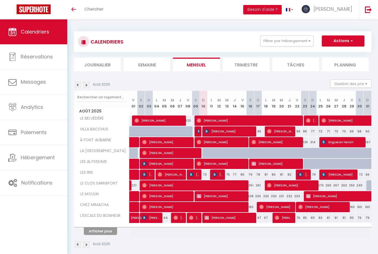
click at [369, 13] on img at bounding box center [368, 9] width 7 height 7
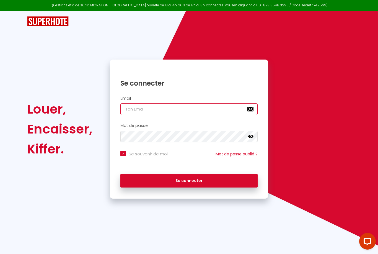
click at [144, 107] on input "email" at bounding box center [188, 109] width 137 height 12
type input "sosweethome.conciergerie@gmail.com"
click at [189, 180] on button "Se connecter" at bounding box center [188, 181] width 137 height 14
checkbox input "true"
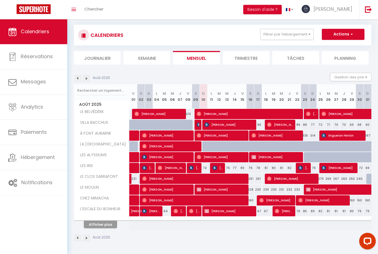
scroll to position [19, 0]
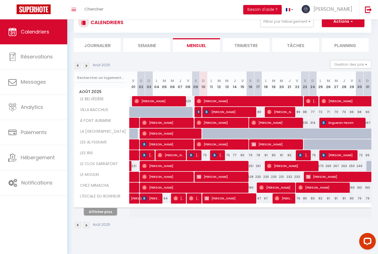
click at [104, 210] on button "Afficher plus" at bounding box center [100, 211] width 33 height 7
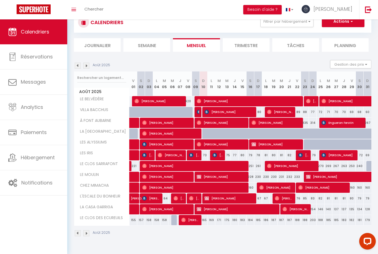
click at [219, 154] on span "Michal Honzů" at bounding box center [218, 155] width 10 height 11
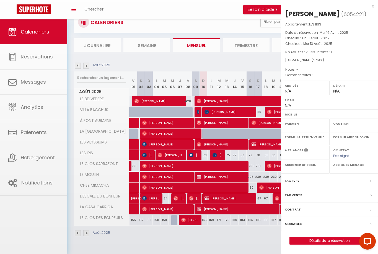
select select "OK"
select select "KO"
select select "0"
select select "1"
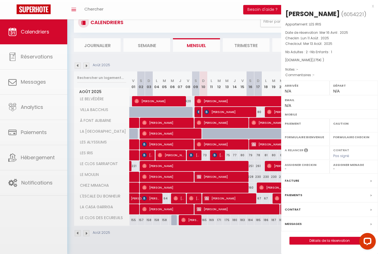
select select
select select "30774"
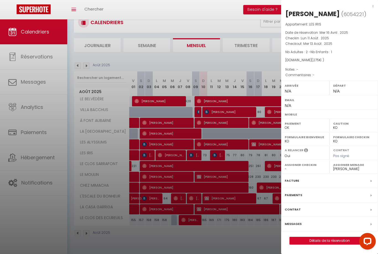
click at [320, 237] on link "Détails de la réservation" at bounding box center [330, 240] width 80 height 7
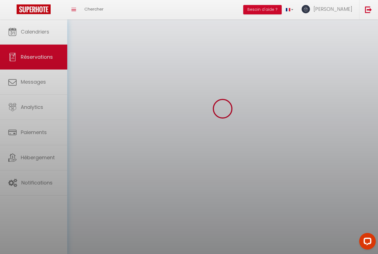
scroll to position [1, 0]
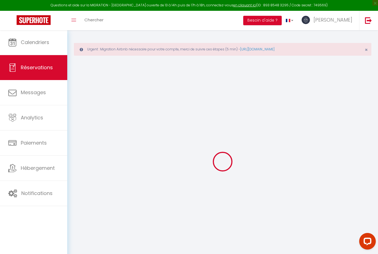
type input "Michal"
type input "Honzů"
select select
select select "70807"
select select "1"
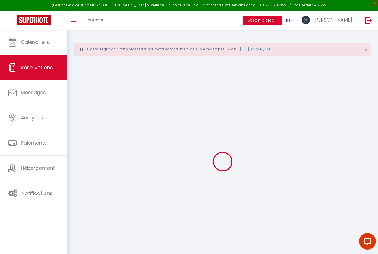
select select
type input "2"
type input "1"
select select "12"
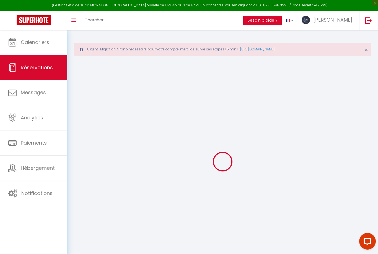
select select "14"
type input "202"
checkbox input "false"
type input "73"
select select "2"
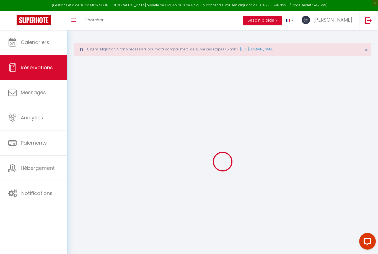
type input "73"
type input "0"
select select
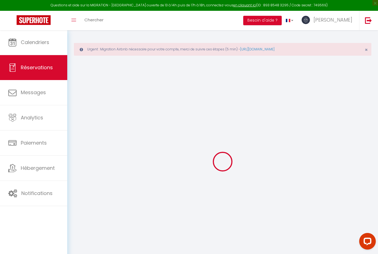
select select
checkbox input "false"
select select
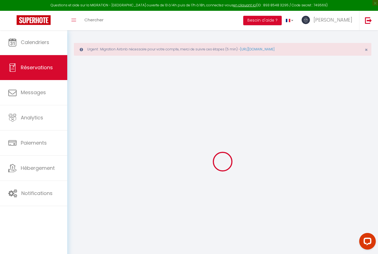
checkbox input "false"
select select
checkbox input "false"
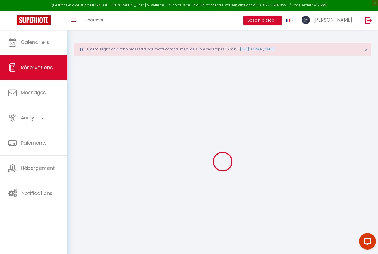
select select
checkbox input "false"
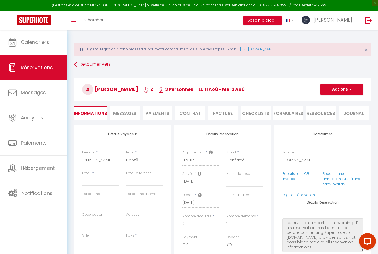
select select
type input "73"
select select
checkbox input "false"
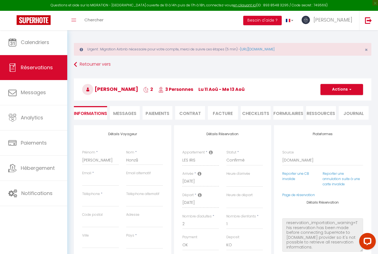
select select
checkbox input "false"
select select
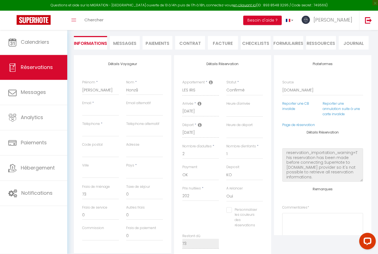
scroll to position [88, 0]
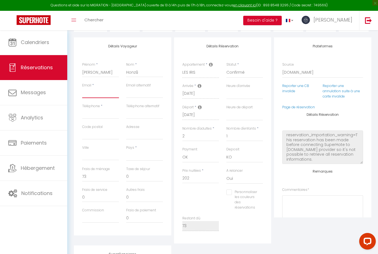
click at [89, 96] on input "Email client" at bounding box center [100, 93] width 37 height 10
paste input "mailto:mhonzu.218009@guest.booking.com"
type input "mailto:mhonzu.218009@guest.booking.com"
select select
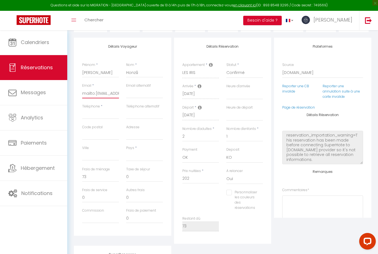
select select
checkbox input "false"
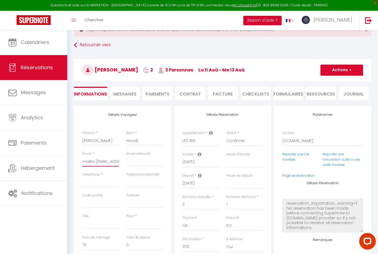
scroll to position [18, 0]
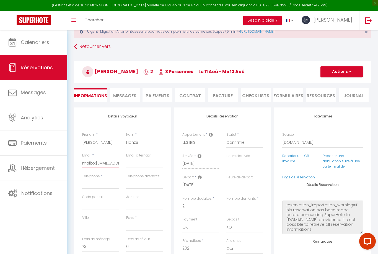
type input "mailto:mhonzu.218009@guest.booking.com"
click at [347, 73] on button "Actions" at bounding box center [341, 71] width 43 height 11
click at [334, 86] on link "Enregistrer" at bounding box center [336, 83] width 44 height 7
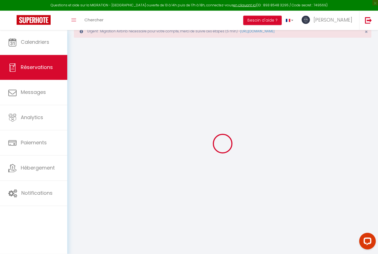
select select
checkbox input "false"
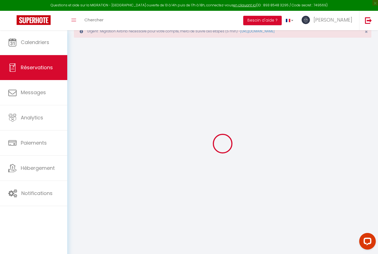
select select
checkbox input "false"
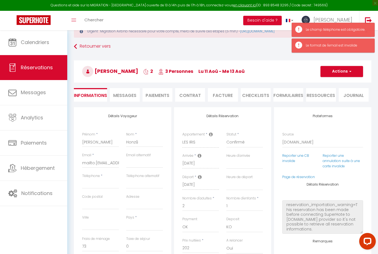
scroll to position [36, 0]
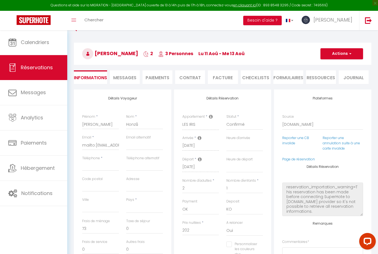
click at [343, 58] on button "Actions" at bounding box center [341, 53] width 43 height 11
click at [331, 67] on link "Enregistrer" at bounding box center [336, 65] width 44 height 7
select select
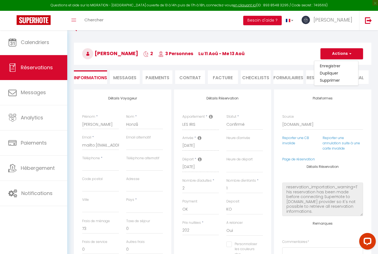
checkbox input "false"
select select
checkbox input "false"
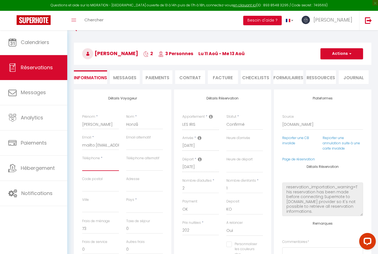
click at [99, 166] on input "Téléphone" at bounding box center [100, 166] width 37 height 10
click at [88, 165] on input "Téléphone" at bounding box center [100, 166] width 37 height 10
paste input "+420 723 464 646"
type input "+420 723 464 646"
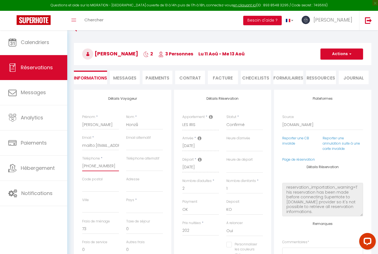
select select
checkbox input "false"
type input "+420 723 464 646"
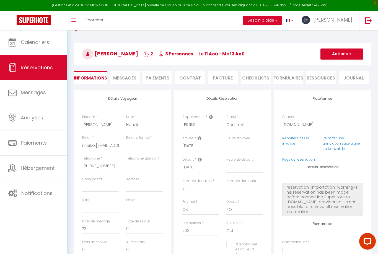
click at [348, 53] on span "button" at bounding box center [349, 53] width 3 height 5
click at [334, 65] on link "Enregistrer" at bounding box center [336, 66] width 44 height 7
select select
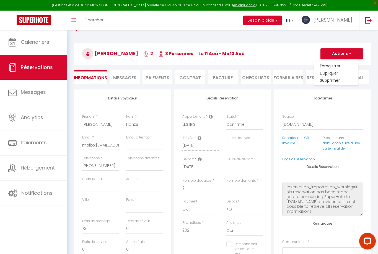
checkbox input "false"
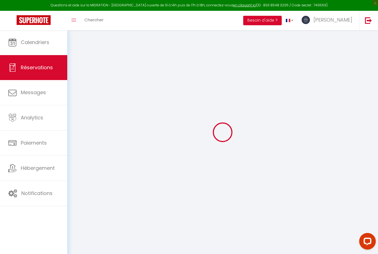
select select
checkbox input "false"
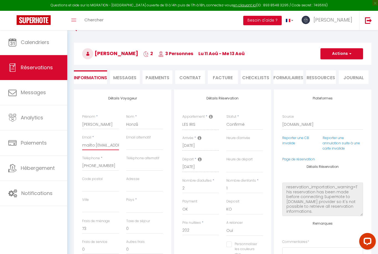
click at [105, 148] on input "mailto:mhonzu.218009@guest.booking.com" at bounding box center [100, 145] width 37 height 10
click at [95, 144] on input "mailto:mhonzu.218009@guest.booking.com" at bounding box center [100, 145] width 37 height 10
type input "mailtomhonzu.218009@guest.booking.com"
select select
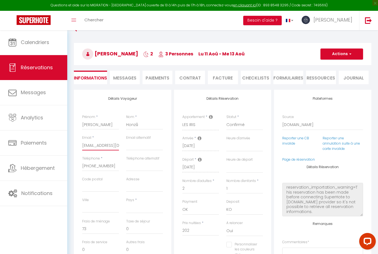
select select
checkbox input "false"
type input "mailtmhonzu.218009@guest.booking.com"
select select
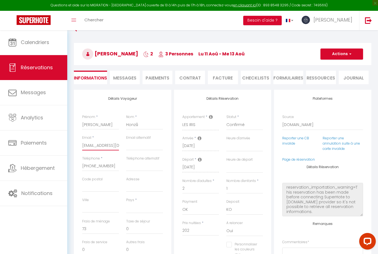
select select
checkbox input "false"
type input "mailmhonzu.218009@guest.booking.com"
select select
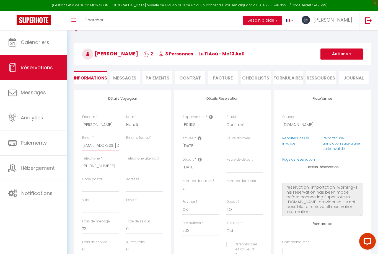
select select
checkbox input "false"
type input "maimhonzu.218009@guest.booking.com"
select select
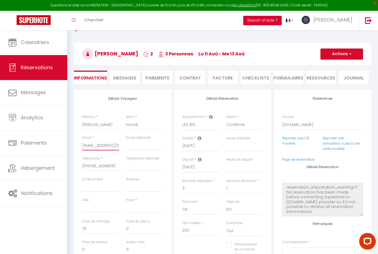
select select
checkbox input "false"
type input "mamhonzu.218009@guest.booking.com"
select select
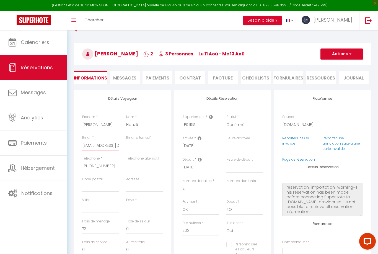
select select
checkbox input "false"
type input "mmhonzu.218009@guest.booking.com"
select select
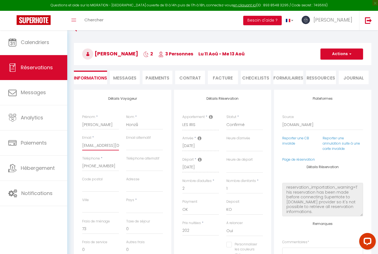
select select
checkbox input "false"
type input "mhonzu.218009@guest.booking.com"
select select
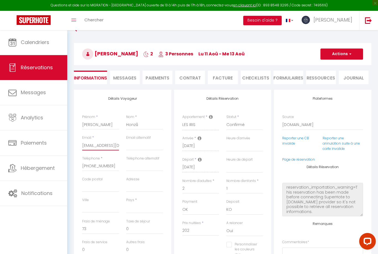
select select
checkbox input "false"
type input "mhonzu.218009@guest.booking.com"
click at [345, 58] on button "Actions" at bounding box center [341, 53] width 43 height 11
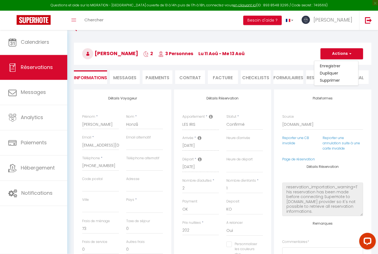
click at [334, 65] on link "Enregistrer" at bounding box center [336, 66] width 44 height 7
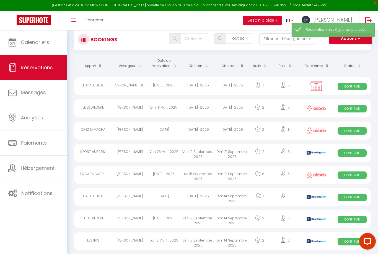
click at [42, 43] on span "Calendriers" at bounding box center [35, 42] width 29 height 7
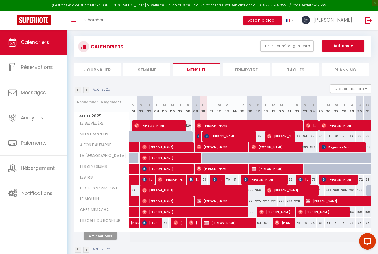
scroll to position [30, 0]
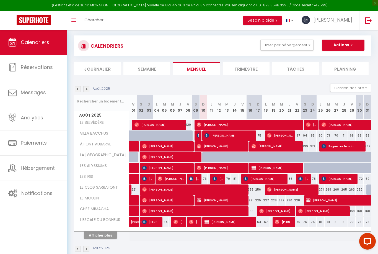
click at [100, 236] on button "Afficher plus" at bounding box center [100, 234] width 33 height 7
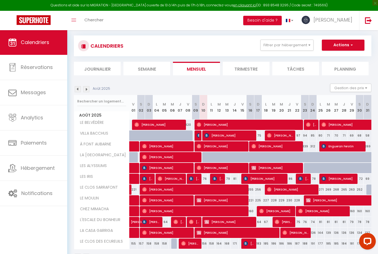
click at [191, 184] on span "Nadège Demerseman" at bounding box center [193, 189] width 103 height 11
select select "OK"
select select "0"
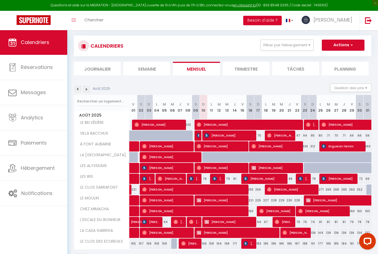
select select "1"
select select
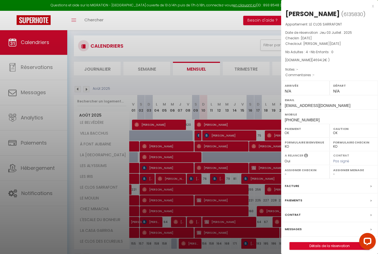
select select "49565"
click at [221, 178] on div at bounding box center [189, 127] width 378 height 254
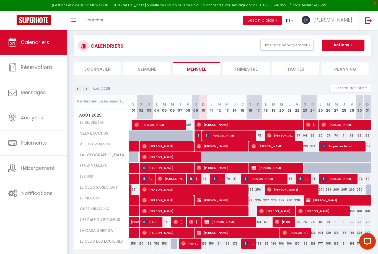
click at [219, 178] on span "Michal Honzů" at bounding box center [218, 178] width 10 height 11
select select "KO"
select select "30774"
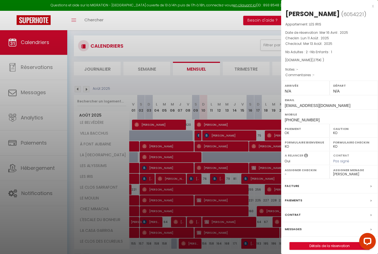
click at [330, 246] on link "Détails de la réservation" at bounding box center [330, 245] width 80 height 7
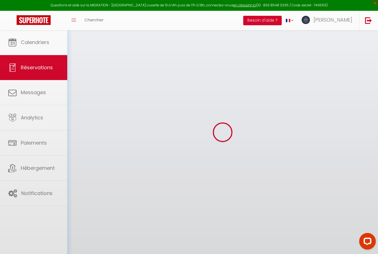
scroll to position [45, 0]
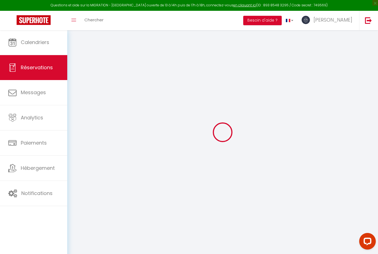
type input "Michal"
type input "Honzů"
type input "mhonzu.218009@guest.booking.com"
type input "+420723464646"
select select
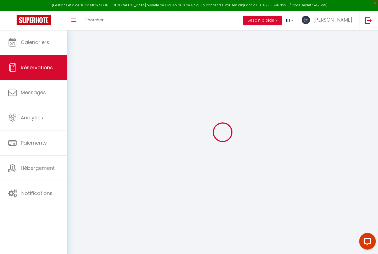
select select "70807"
select select "1"
select select
type input "2"
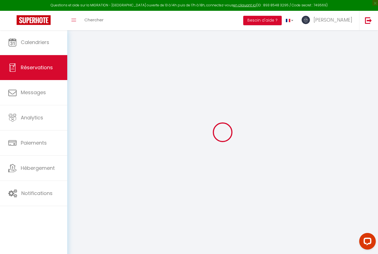
type input "1"
select select "12"
select select
type input "202"
checkbox input "false"
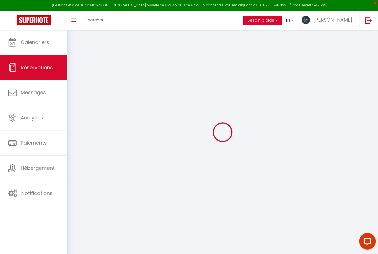
type input "73"
select select "2"
type input "73"
type input "0"
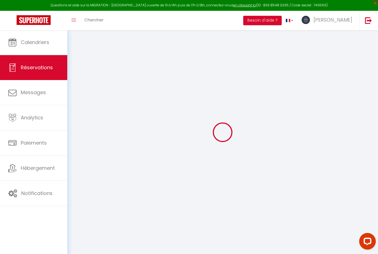
select select
select select "14"
checkbox input "false"
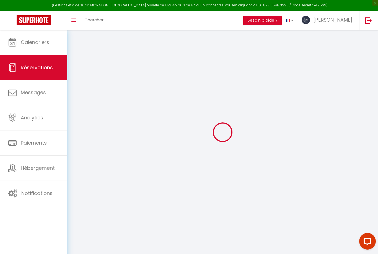
select select
checkbox input "false"
select select
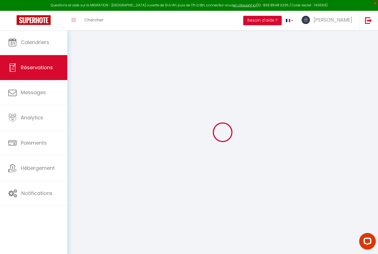
select select
checkbox input "false"
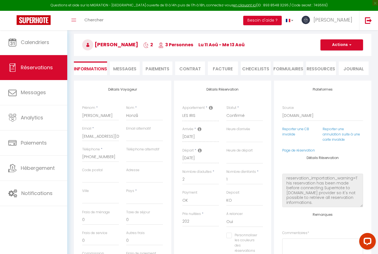
select select
type input "73"
select select
checkbox input "false"
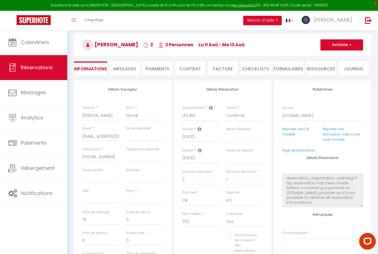
select select
checkbox input "false"
select select
click at [165, 74] on li "Paiements" at bounding box center [158, 68] width 30 height 14
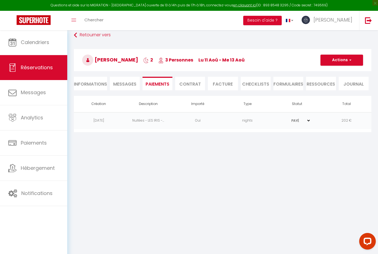
click at [353, 55] on button "Actions" at bounding box center [341, 60] width 43 height 11
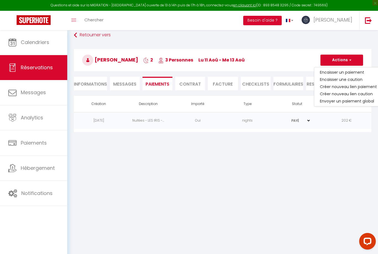
click at [356, 90] on link "Créer nouveau lien caution" at bounding box center [348, 93] width 68 height 7
select select "nights"
type input "mhonzu.218009@guest.booking.com"
select select "14791"
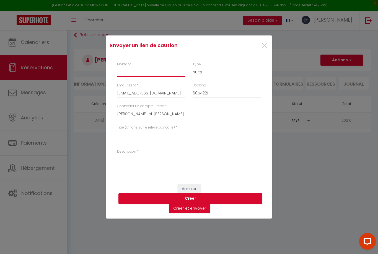
click at [154, 77] on input "Montant" at bounding box center [151, 72] width 68 height 10
type input "500"
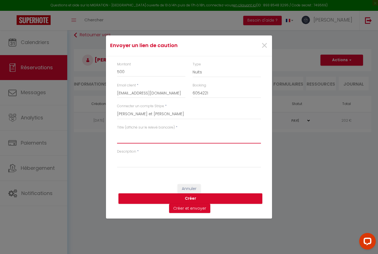
click at [175, 141] on textarea "Titre (affiché sur le relevé bancaire)" at bounding box center [189, 136] width 144 height 13
type textarea "Caution"
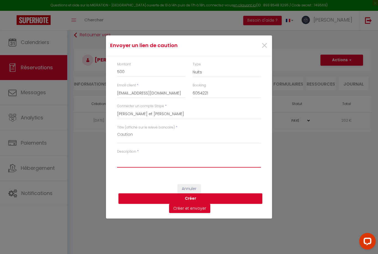
click at [189, 162] on textarea "Description" at bounding box center [189, 160] width 144 height 13
type textarea "M"
type textarea "Merc i d’effectuer le dépôt de caution Bonne journée"
click at [190, 211] on button "Créer et envoyer" at bounding box center [189, 208] width 41 height 9
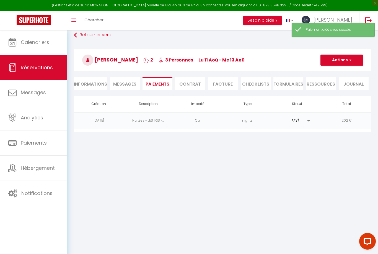
click at [345, 55] on button "Actions" at bounding box center [341, 60] width 43 height 11
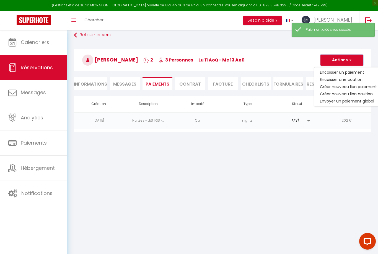
select select "0"
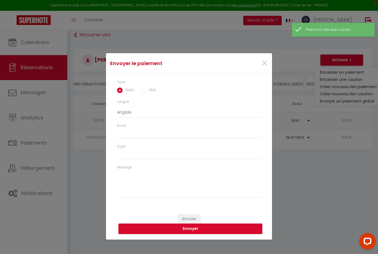
type input "mhonzu.218009@guest.booking.com"
type input "Deposit request"
type textarea "Hi, We invite you to click on the link below to make the deposit: Title : Cauti…"
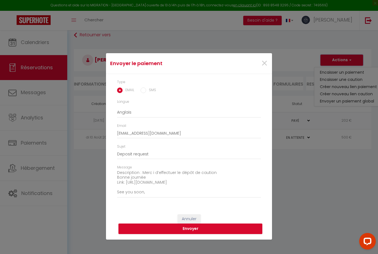
scroll to position [23, 0]
click at [214, 232] on button "Envoyer" at bounding box center [190, 228] width 144 height 11
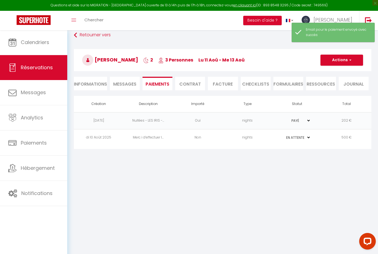
click at [351, 129] on td "500 €" at bounding box center [347, 137] width 50 height 17
